Goal: Task Accomplishment & Management: Manage account settings

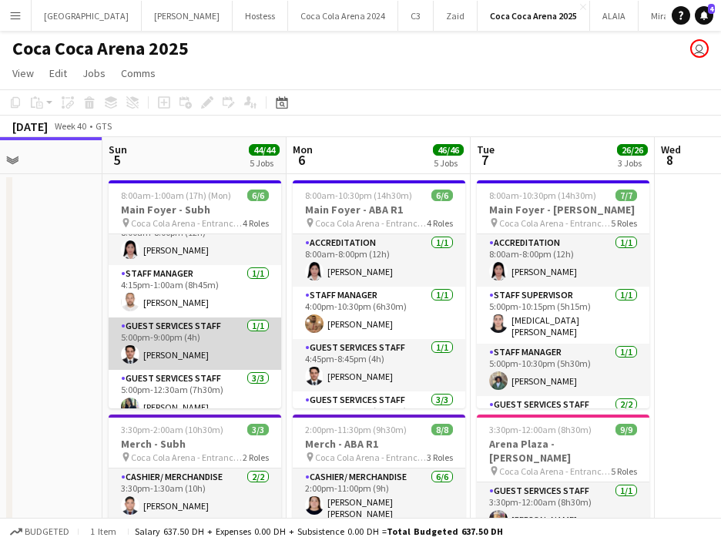
scroll to position [13, 0]
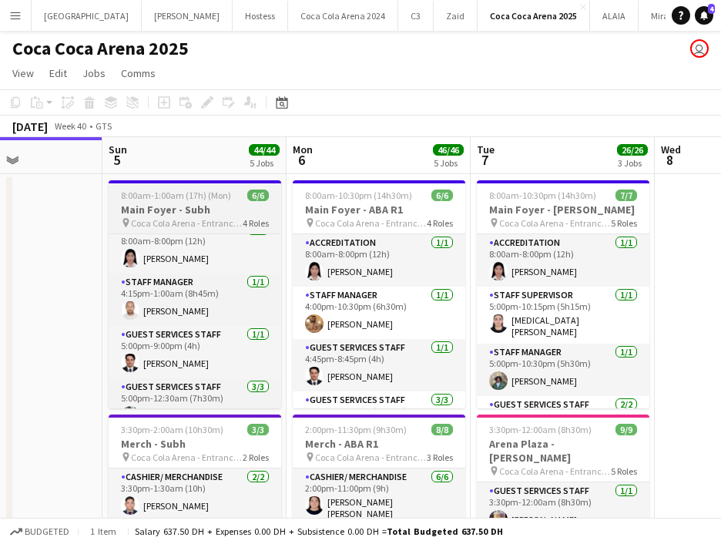
click at [173, 209] on h3 "Main Foyer - Subh" at bounding box center [195, 210] width 173 height 14
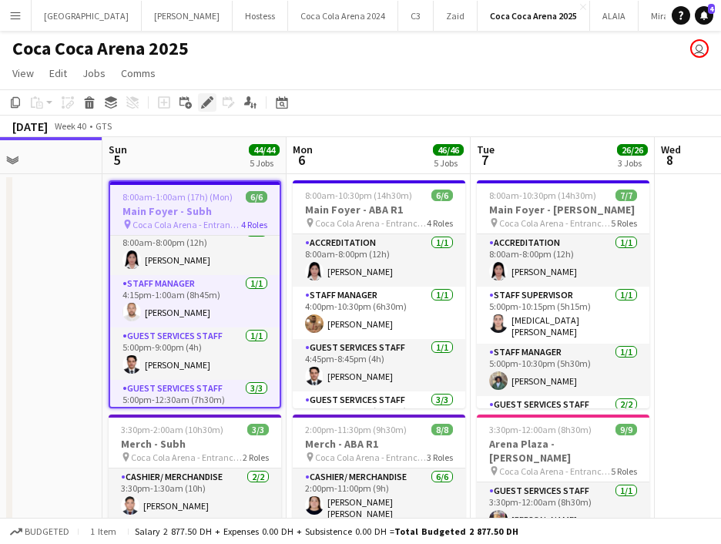
click at [206, 99] on icon "Edit" at bounding box center [207, 102] width 12 height 12
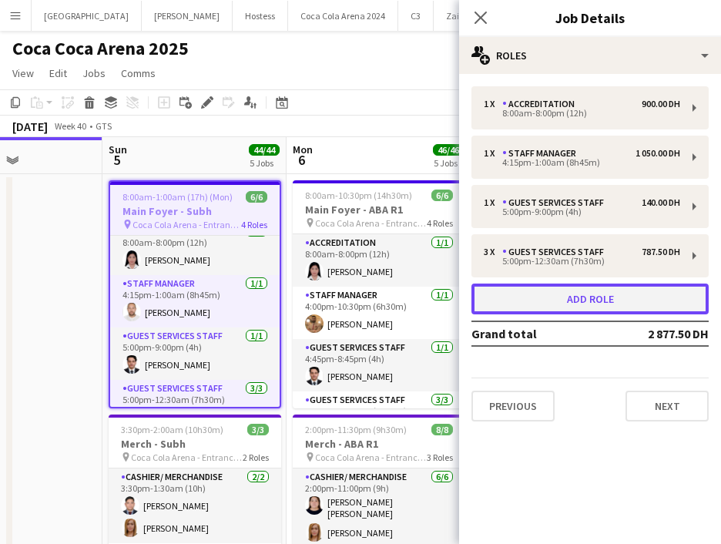
click at [549, 299] on button "Add role" at bounding box center [590, 299] width 237 height 31
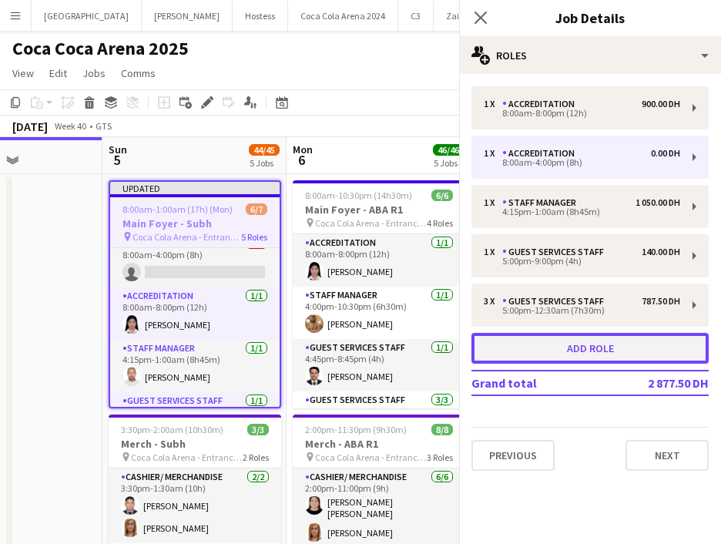
scroll to position [65, 0]
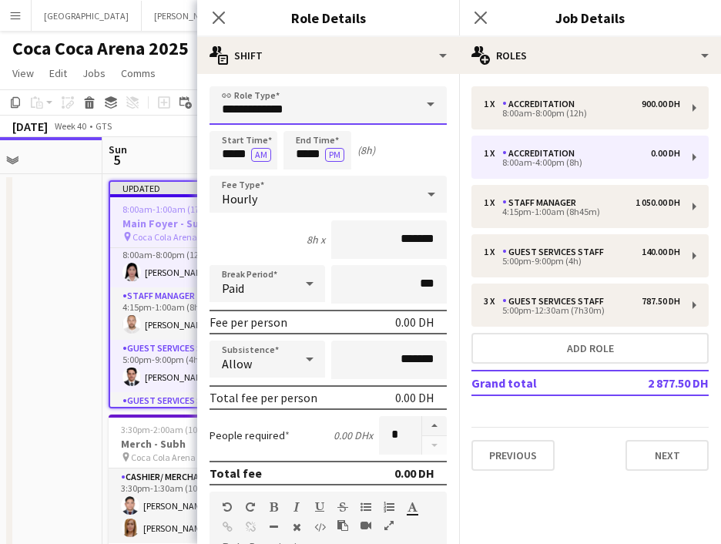
click at [292, 96] on input "**********" at bounding box center [328, 105] width 237 height 39
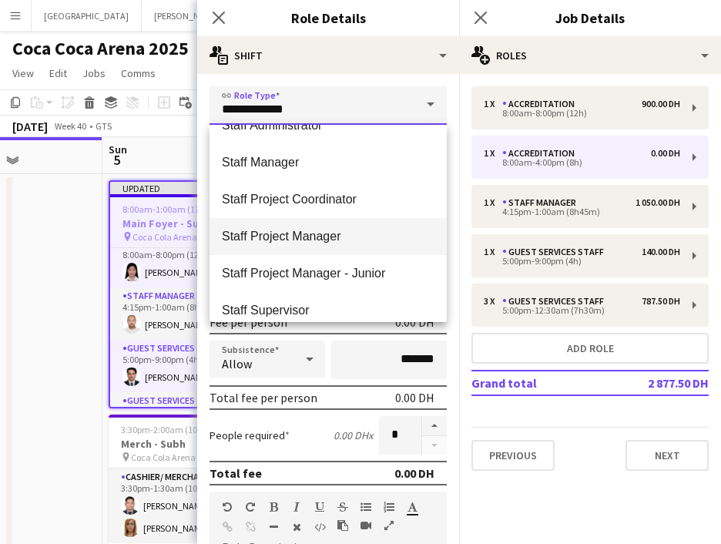
scroll to position [587, 0]
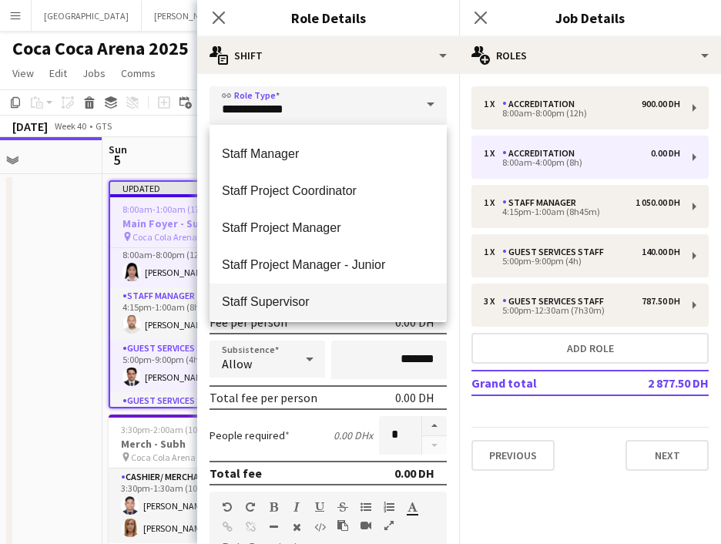
click at [293, 294] on mat-option "Staff Supervisor" at bounding box center [328, 302] width 237 height 37
type input "**********"
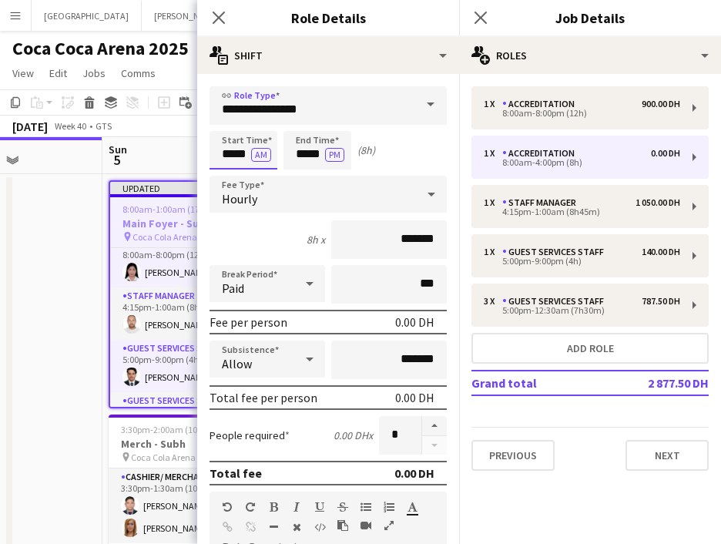
click at [233, 150] on input "*****" at bounding box center [244, 150] width 68 height 39
click at [219, 152] on input "*****" at bounding box center [244, 150] width 68 height 39
click at [228, 180] on div at bounding box center [228, 177] width 31 height 15
click at [227, 180] on div at bounding box center [228, 177] width 31 height 15
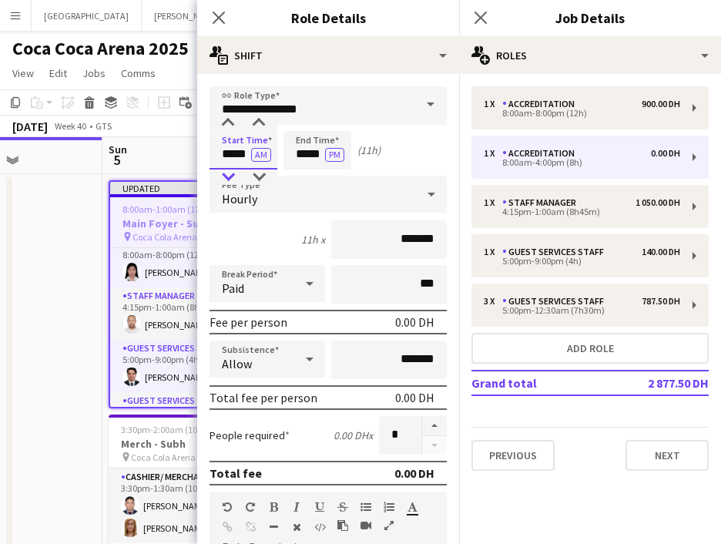
click at [227, 180] on div at bounding box center [228, 177] width 31 height 15
click at [261, 174] on div at bounding box center [258, 177] width 31 height 15
type input "*****"
click at [261, 174] on div at bounding box center [258, 177] width 31 height 15
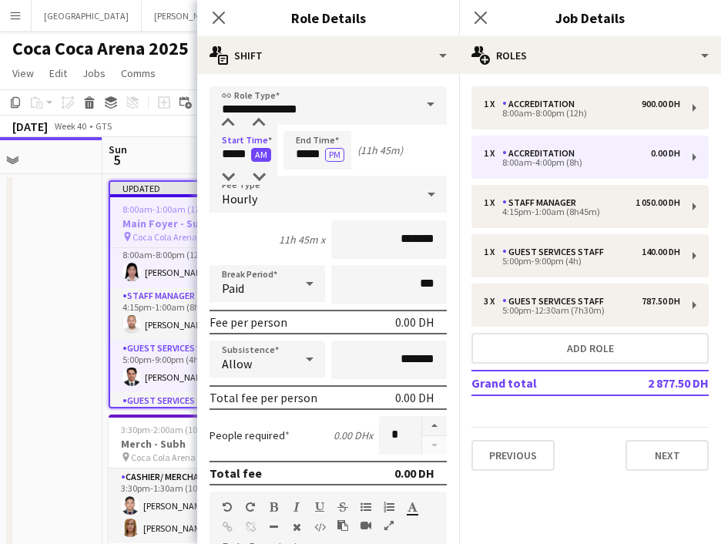
click at [264, 156] on button "AM" at bounding box center [261, 155] width 20 height 14
click at [310, 155] on input "*****" at bounding box center [318, 150] width 68 height 39
click at [303, 175] on div at bounding box center [302, 177] width 31 height 15
click at [299, 179] on div at bounding box center [302, 177] width 31 height 15
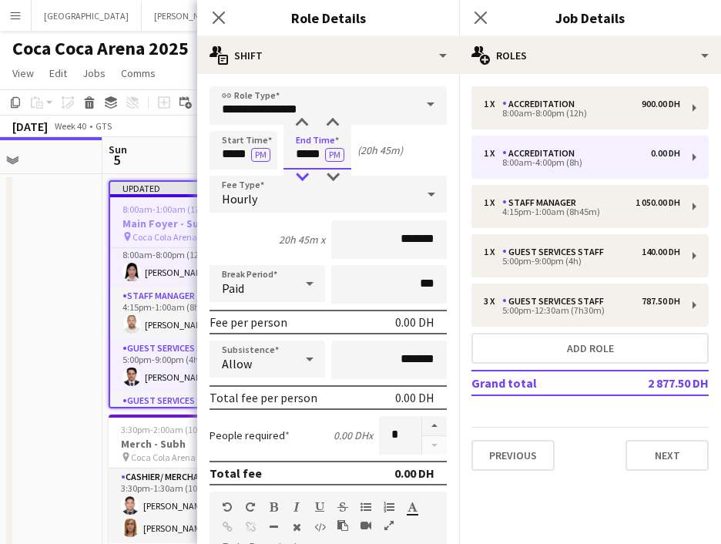
click at [299, 179] on div at bounding box center [302, 177] width 31 height 15
click at [334, 156] on button "PM" at bounding box center [334, 155] width 19 height 14
click at [313, 150] on input "*****" at bounding box center [318, 150] width 68 height 39
click at [330, 174] on div at bounding box center [332, 177] width 31 height 15
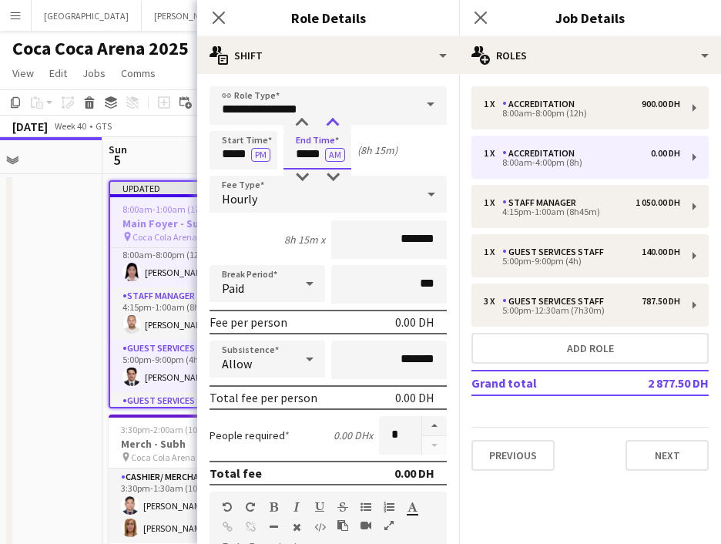
type input "*****"
click at [331, 123] on div at bounding box center [332, 123] width 31 height 15
drag, startPoint x: 400, startPoint y: 241, endPoint x: 344, endPoint y: 240, distance: 56.3
click at [346, 240] on input "*******" at bounding box center [389, 239] width 116 height 39
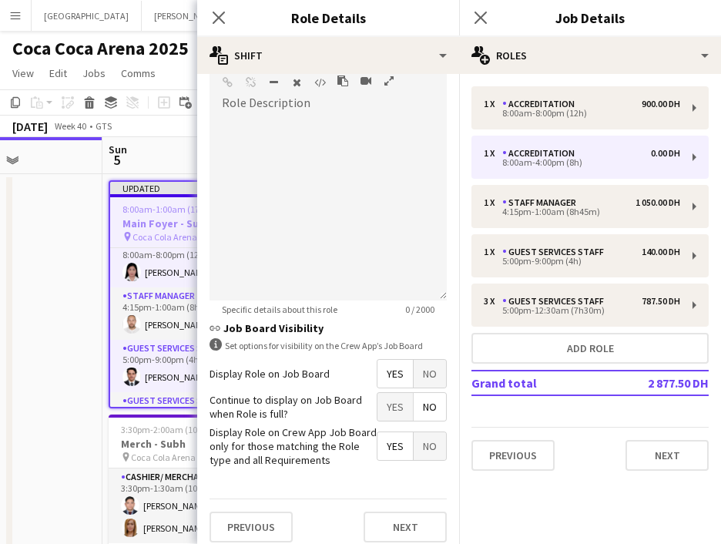
scroll to position [455, 0]
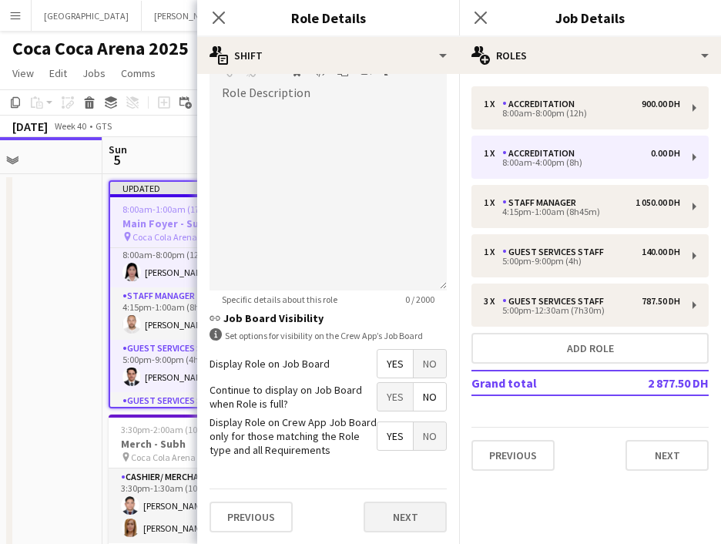
type input "********"
click at [412, 514] on button "Next" at bounding box center [405, 517] width 83 height 31
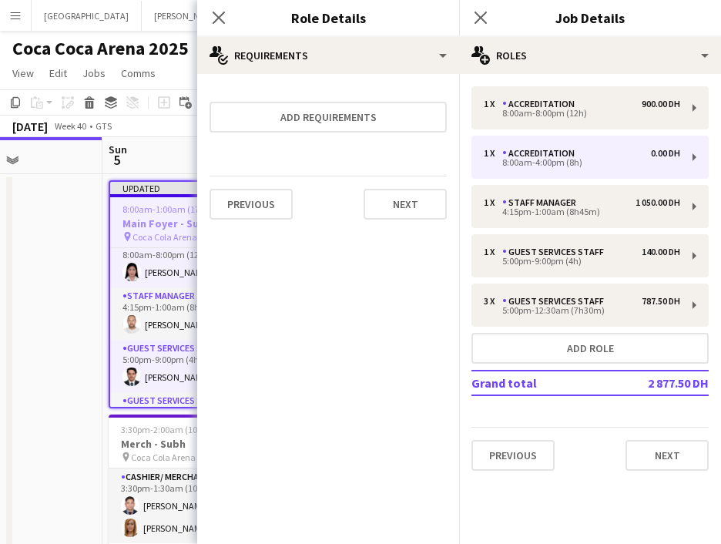
scroll to position [0, 0]
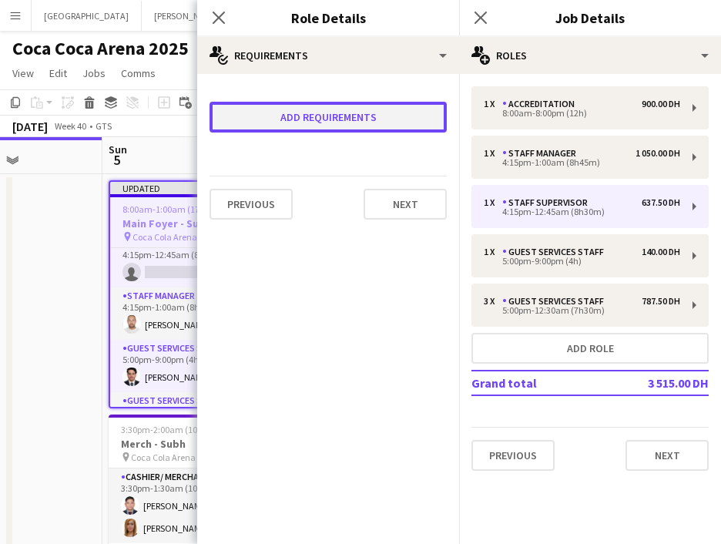
click at [323, 132] on button "Add requirements" at bounding box center [328, 117] width 237 height 31
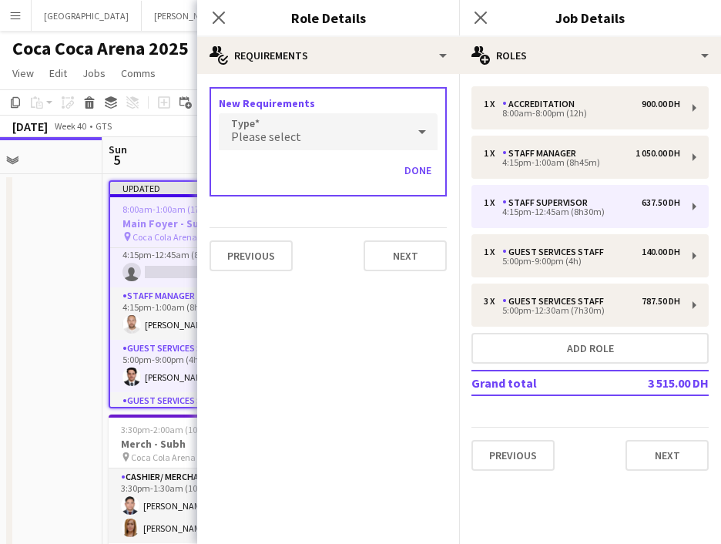
click at [300, 141] on div "Please select" at bounding box center [313, 131] width 188 height 37
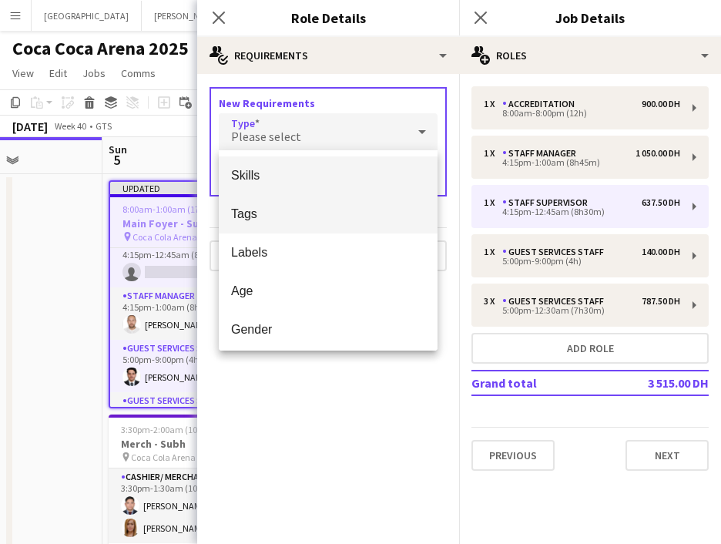
click at [294, 227] on mat-option "Tags" at bounding box center [328, 214] width 219 height 39
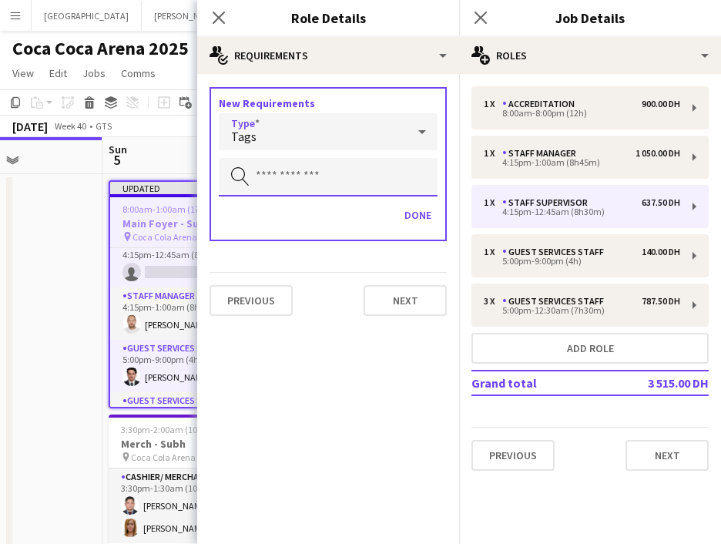
click at [280, 170] on input "text" at bounding box center [328, 177] width 219 height 39
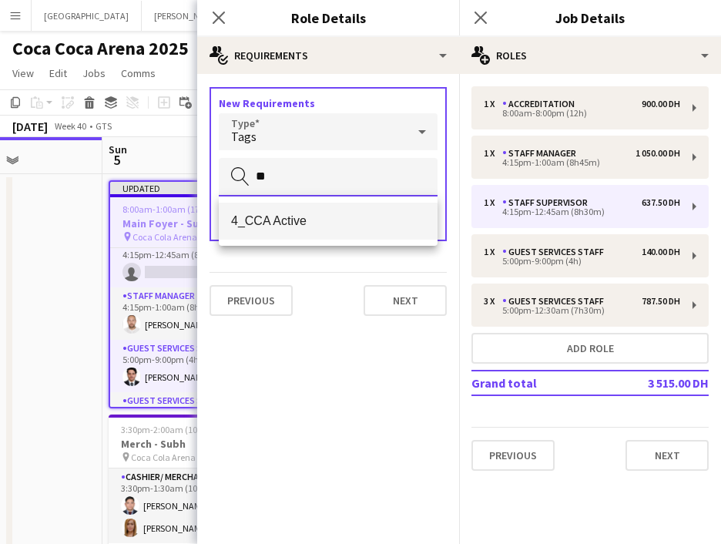
type input "**"
click at [318, 225] on span "4_CCA Active" at bounding box center [328, 220] width 194 height 15
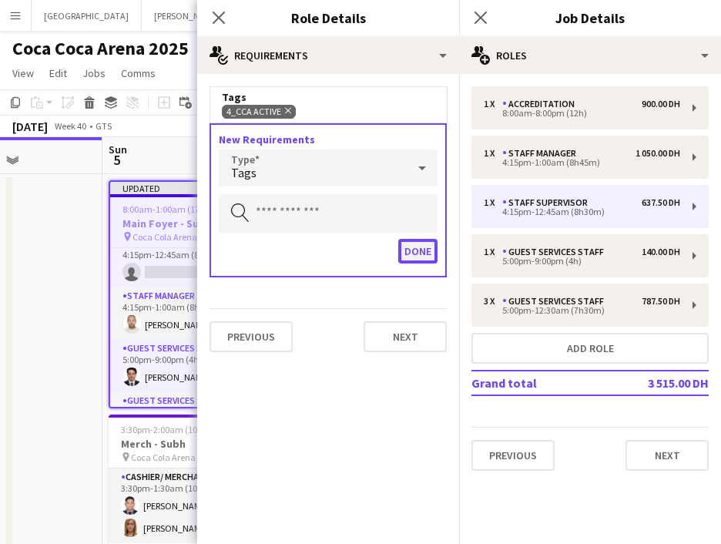
click at [416, 254] on button "Done" at bounding box center [417, 251] width 39 height 25
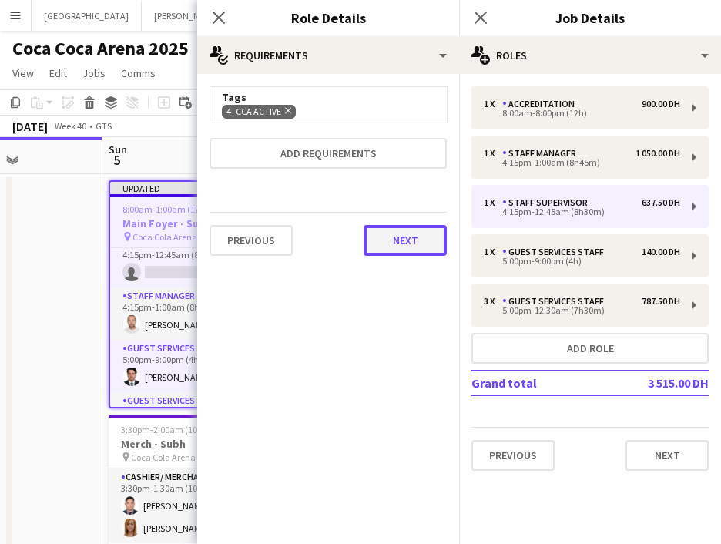
click at [392, 231] on button "Next" at bounding box center [405, 240] width 83 height 31
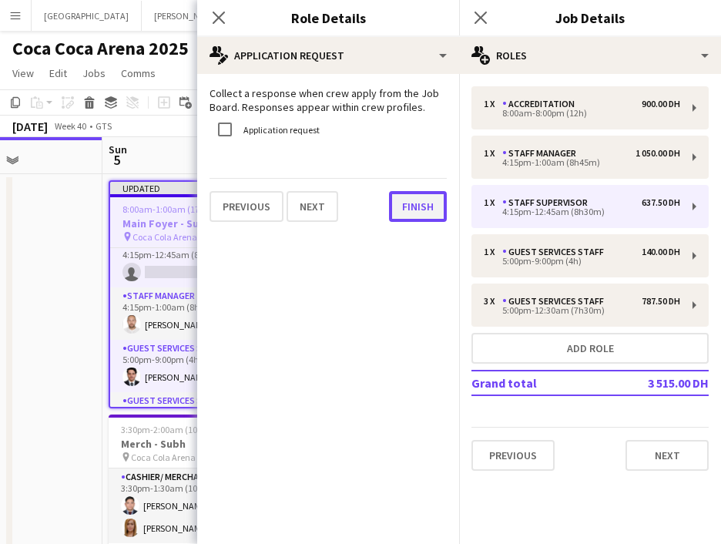
click at [402, 198] on button "Finish" at bounding box center [418, 206] width 58 height 31
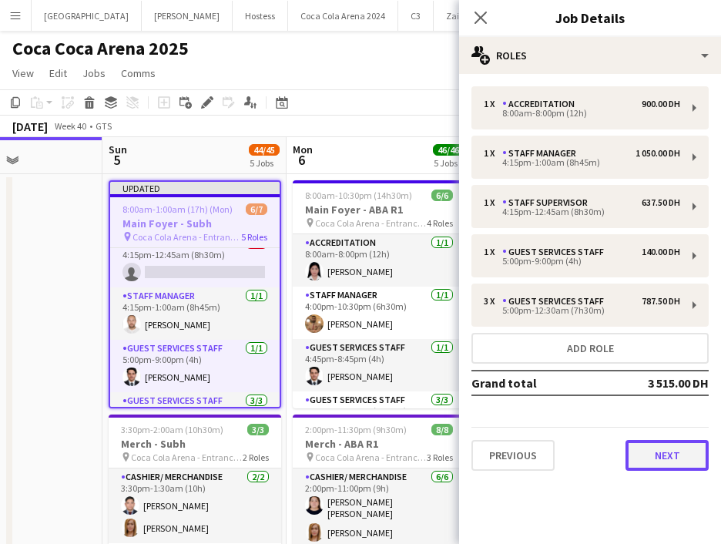
click at [652, 463] on button "Next" at bounding box center [667, 455] width 83 height 31
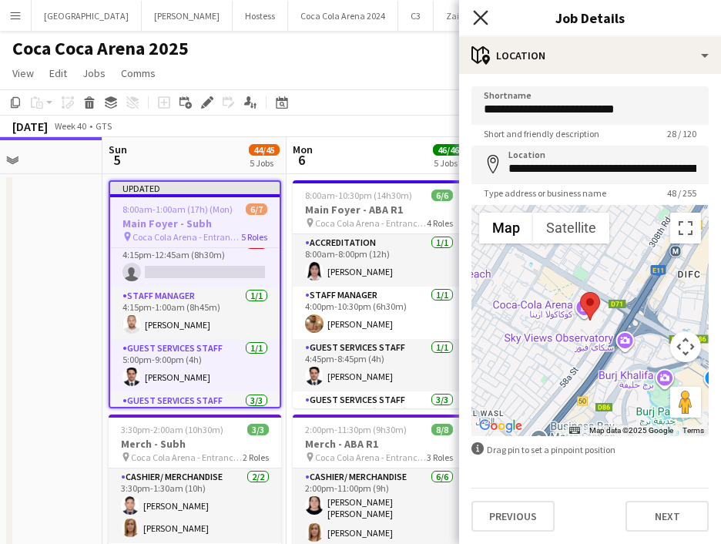
click at [477, 11] on icon "Close pop-in" at bounding box center [480, 17] width 15 height 15
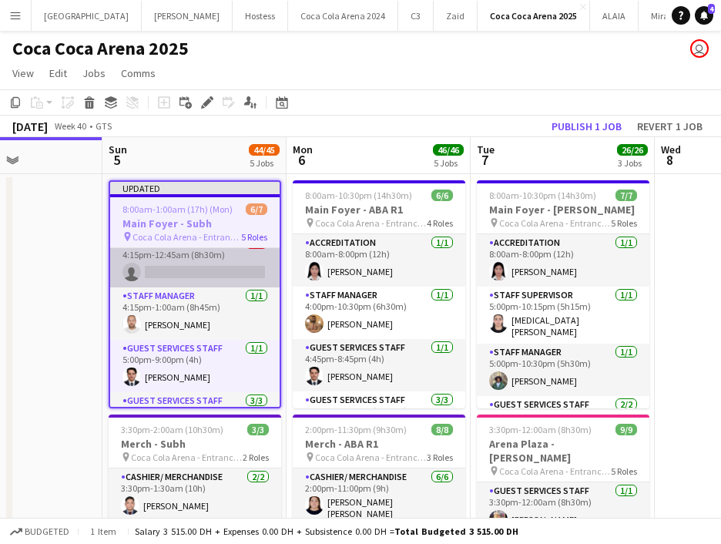
click at [170, 274] on app-card-role "Staff Supervisor 0/1 4:15pm-12:45am (8h30m) single-neutral-actions" at bounding box center [195, 261] width 170 height 52
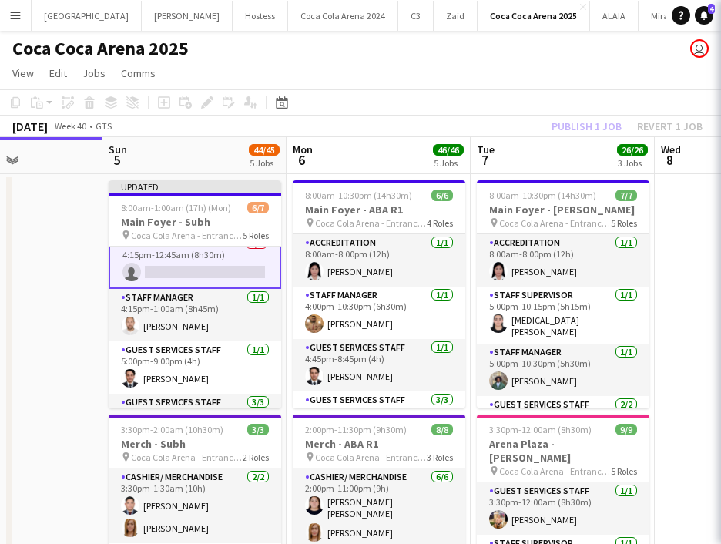
scroll to position [67, 0]
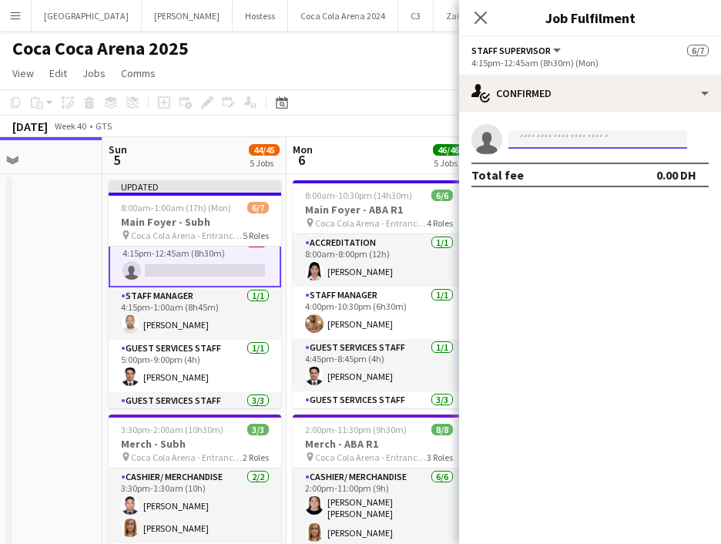
click at [537, 139] on input at bounding box center [598, 139] width 179 height 18
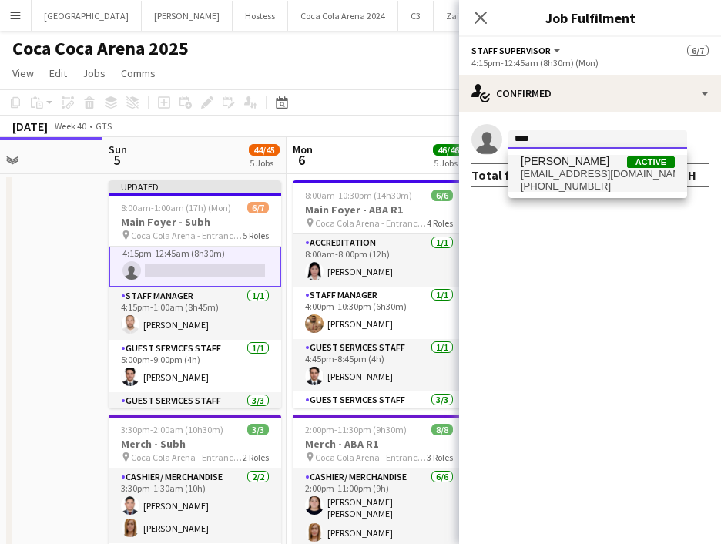
type input "****"
click at [549, 156] on span "[PERSON_NAME]" at bounding box center [565, 161] width 89 height 13
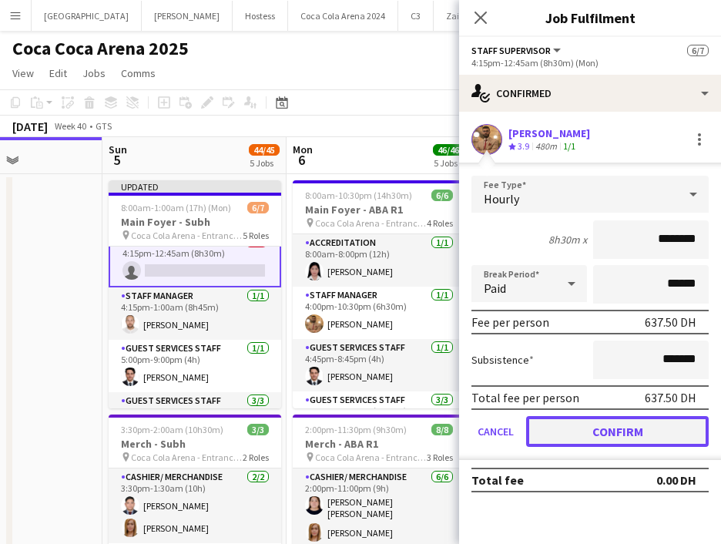
click at [648, 423] on button "Confirm" at bounding box center [617, 431] width 183 height 31
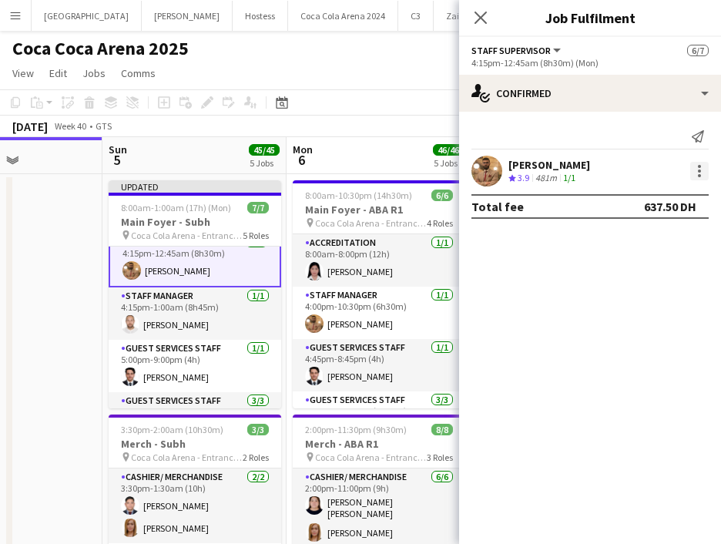
click at [696, 176] on div at bounding box center [699, 171] width 18 height 18
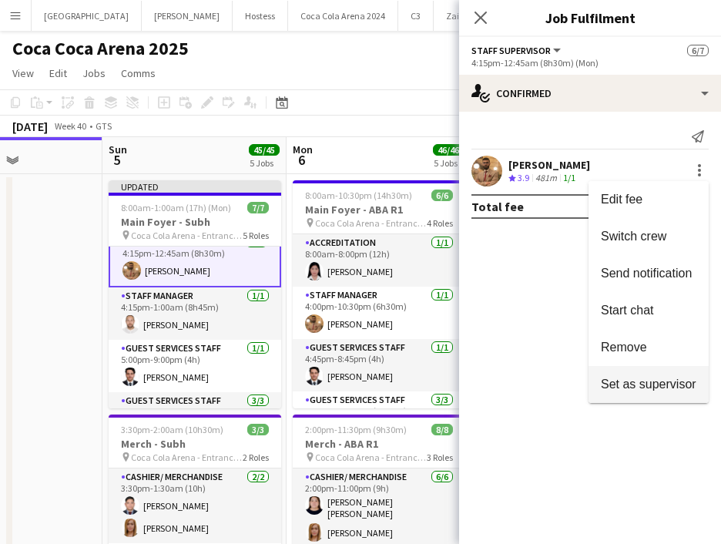
click at [643, 378] on span "Set as supervisor" at bounding box center [649, 384] width 96 height 13
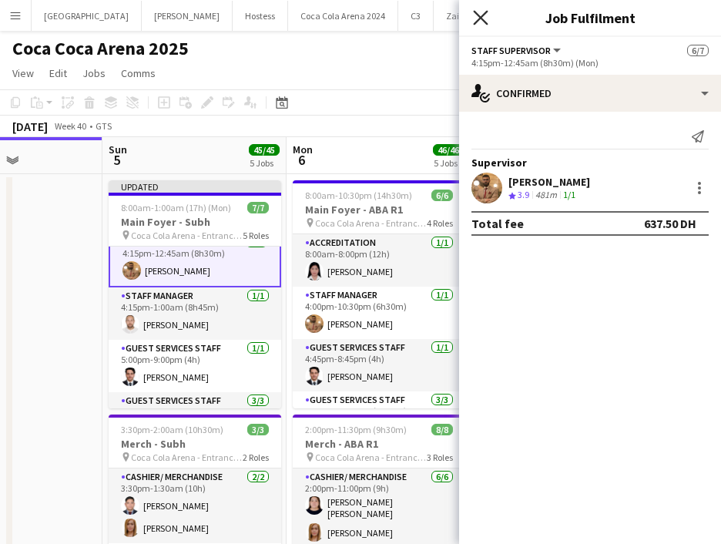
click at [482, 22] on icon "Close pop-in" at bounding box center [480, 17] width 15 height 15
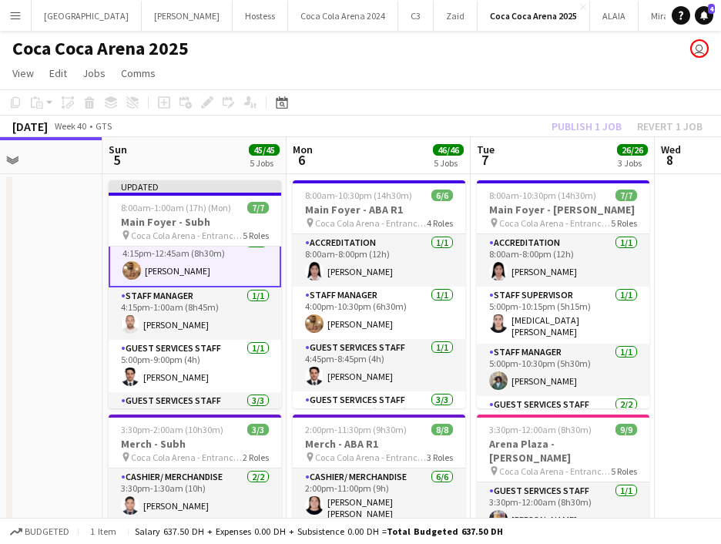
click at [586, 124] on div "Publish 1 job Revert 1 job" at bounding box center [627, 126] width 188 height 20
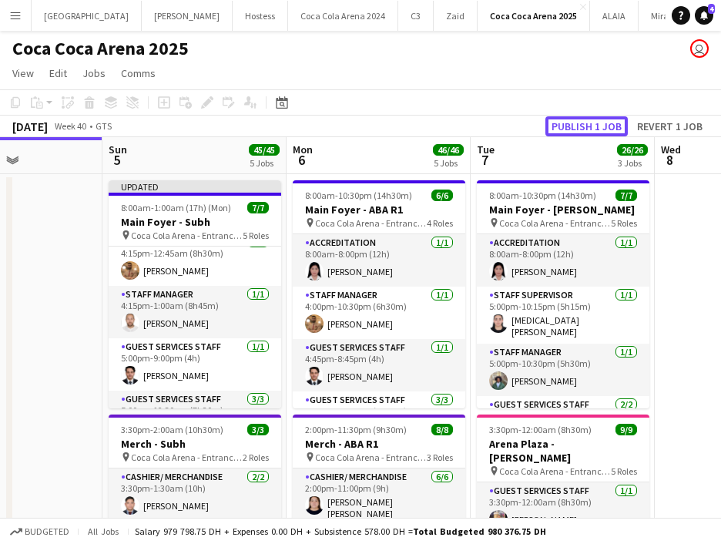
click at [586, 124] on button "Publish 1 job" at bounding box center [587, 126] width 82 height 20
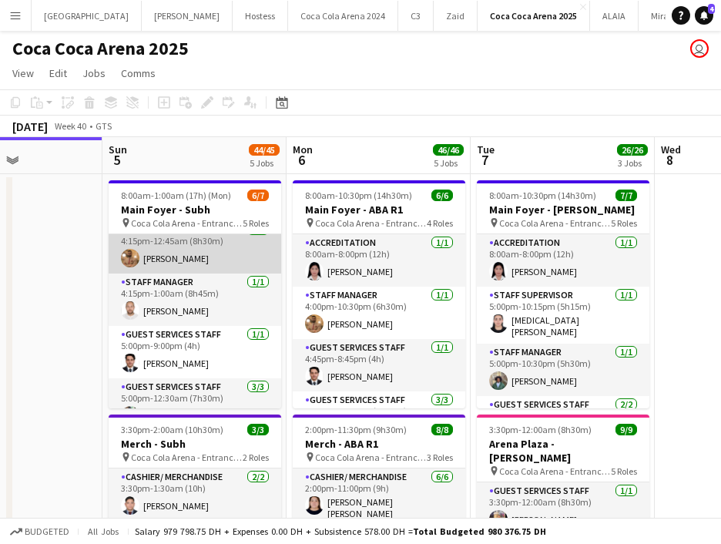
click at [193, 263] on app-card-role "Staff Supervisor [DATE] 4:15pm-12:45am (8h30m) [PERSON_NAME]" at bounding box center [195, 247] width 173 height 52
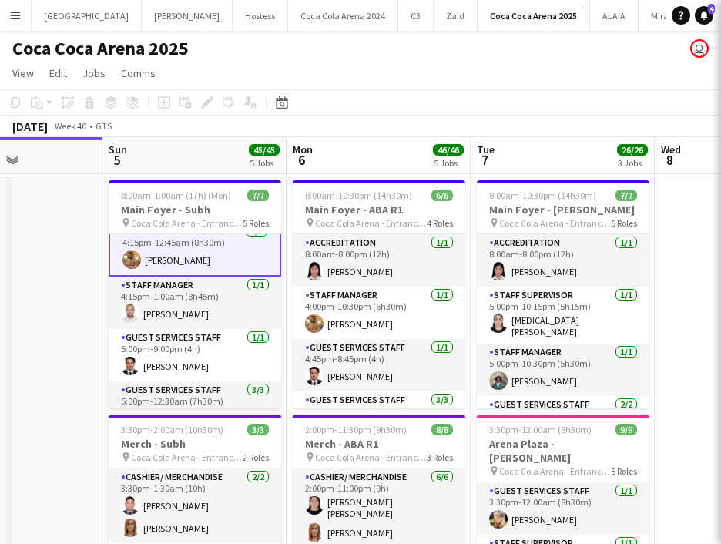
scroll to position [67, 0]
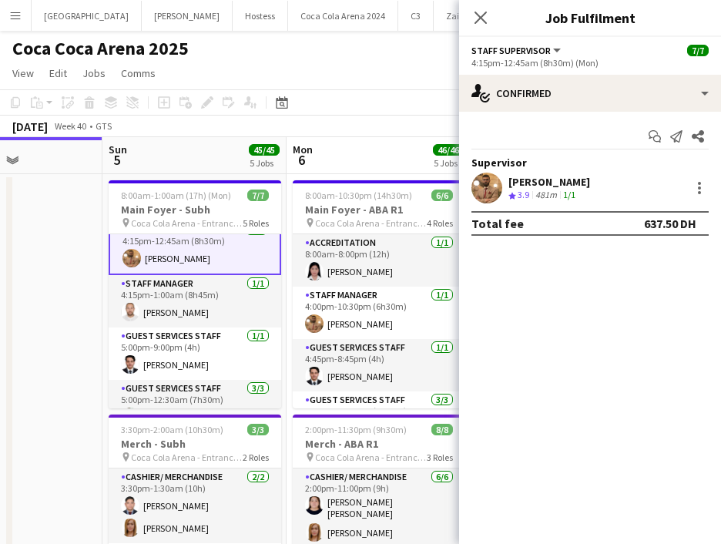
click at [485, 180] on app-user-avatar at bounding box center [487, 188] width 31 height 31
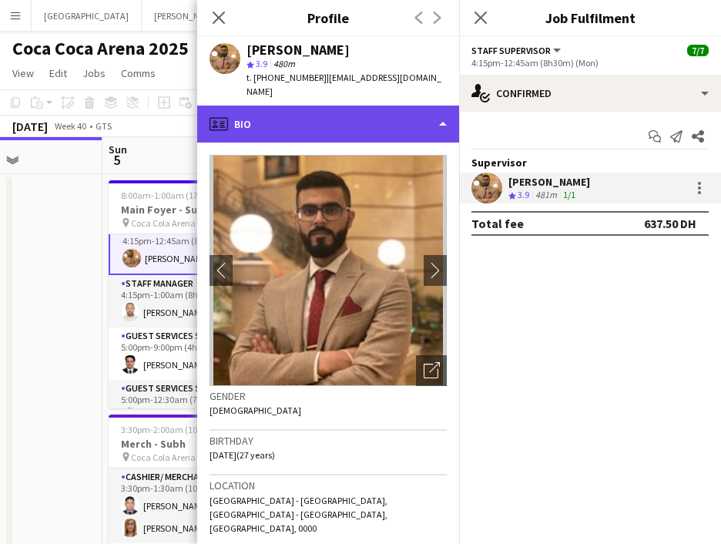
click at [300, 126] on div "profile Bio" at bounding box center [328, 124] width 262 height 37
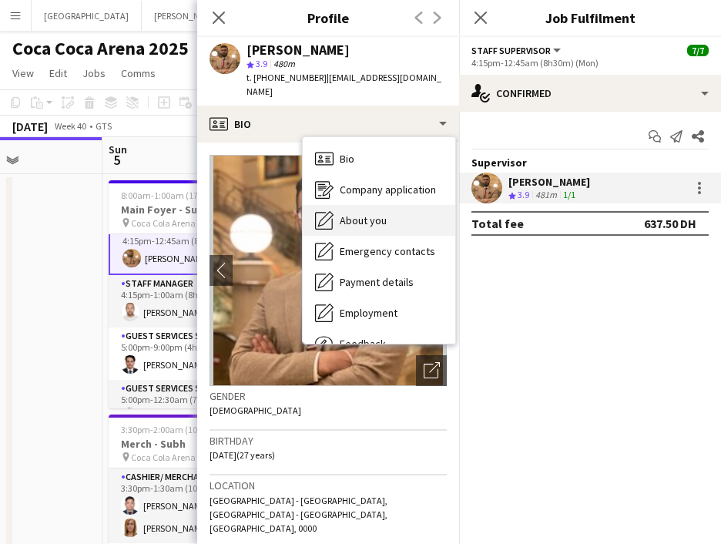
click at [347, 218] on span "About you" at bounding box center [363, 220] width 47 height 14
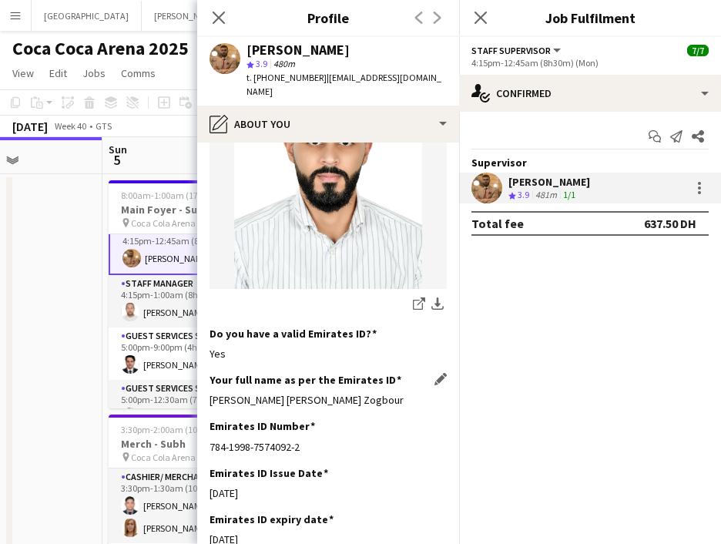
scroll to position [354, 0]
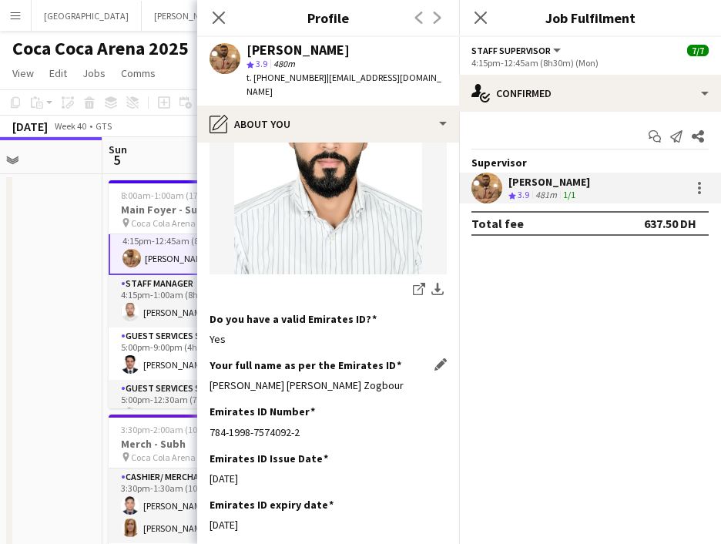
drag, startPoint x: 207, startPoint y: 377, endPoint x: 393, endPoint y: 385, distance: 186.6
click at [393, 385] on app-section-data-types "Bio Edit this field With six years of active involvement as an Event Manager, w…" at bounding box center [328, 343] width 262 height 401
copy div "[PERSON_NAME] [PERSON_NAME] Zogbour"
click at [224, 15] on icon "Close pop-in" at bounding box center [218, 17] width 15 height 15
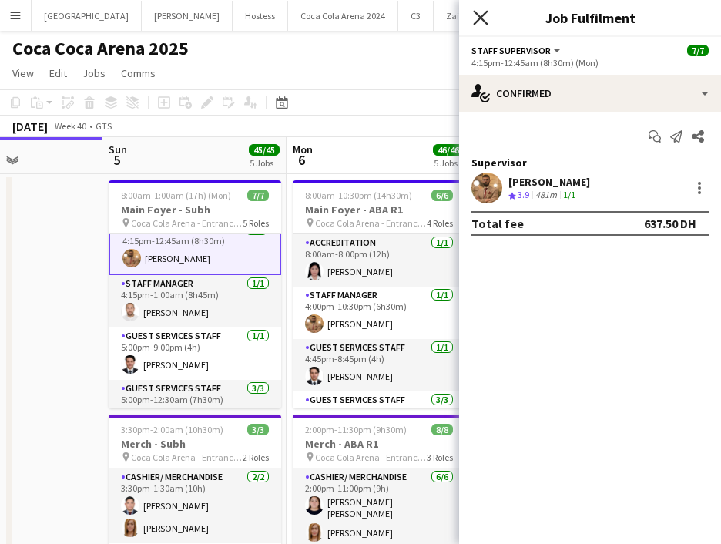
click at [482, 13] on icon "Close pop-in" at bounding box center [480, 17] width 15 height 15
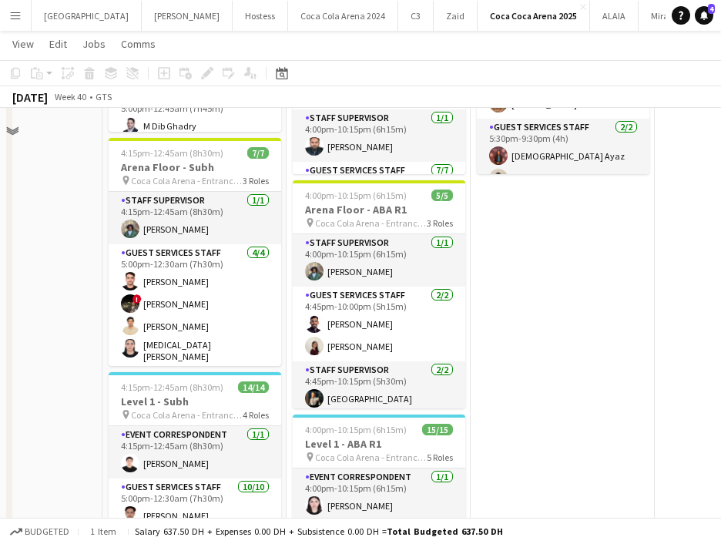
scroll to position [509, 0]
